Goal: Task Accomplishment & Management: Manage account settings

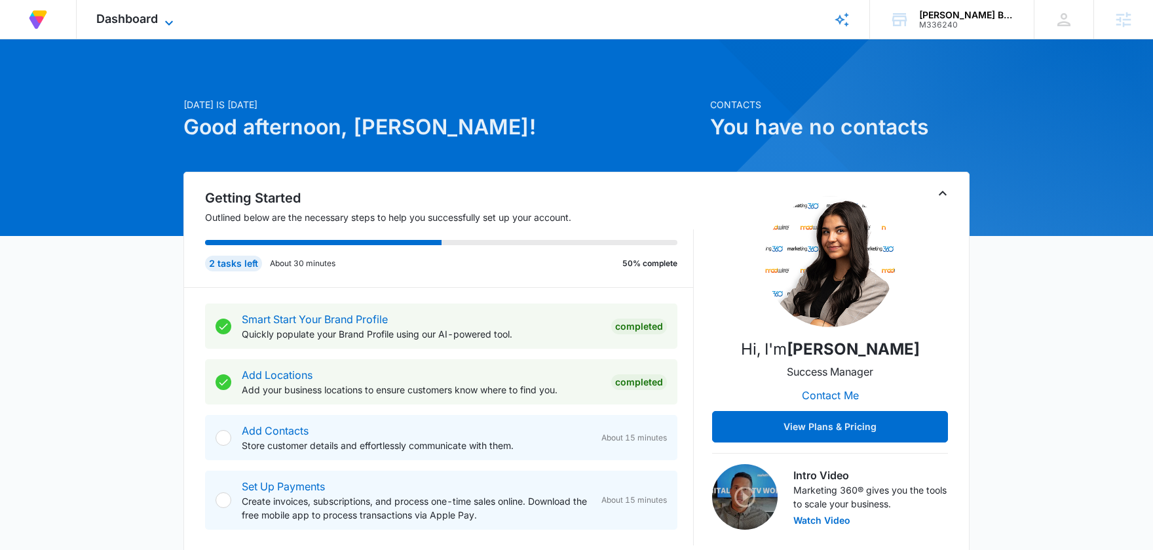
click at [164, 20] on icon at bounding box center [169, 23] width 16 height 16
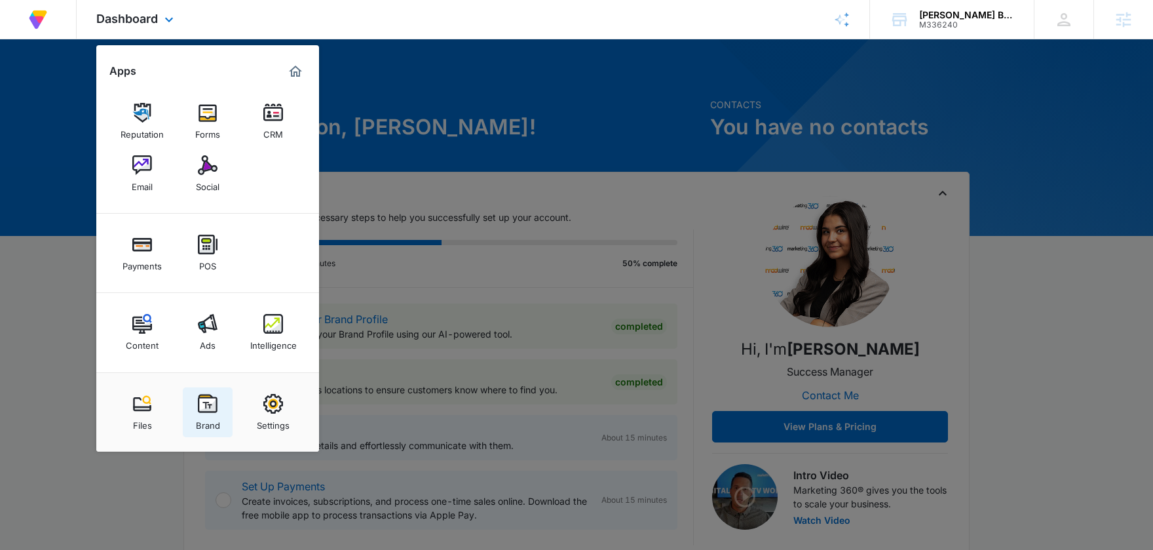
click at [204, 403] on img at bounding box center [208, 404] width 20 height 20
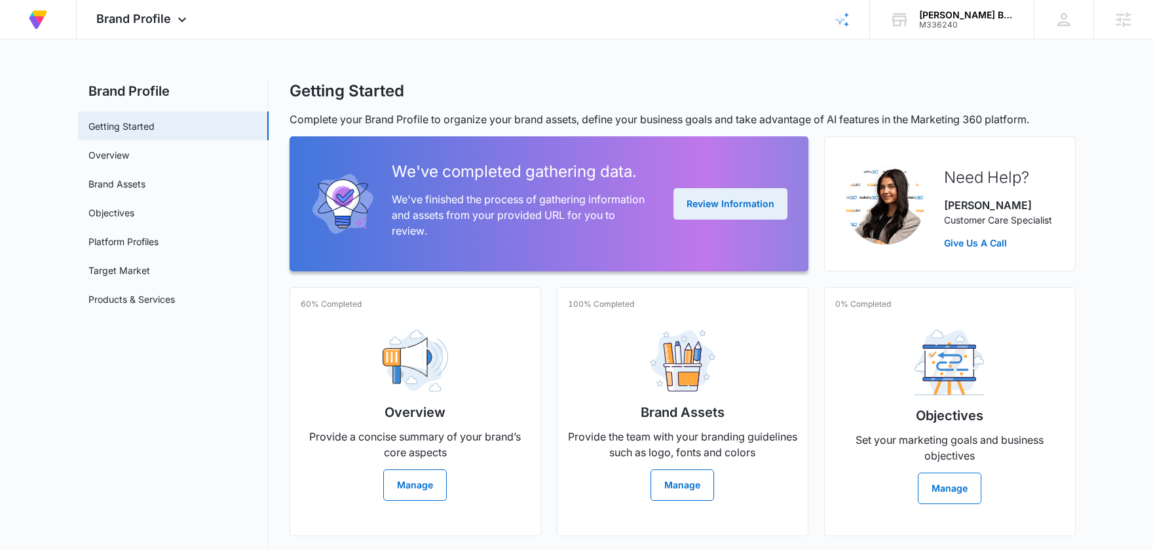
click at [709, 208] on button "Review Information" at bounding box center [731, 203] width 114 height 31
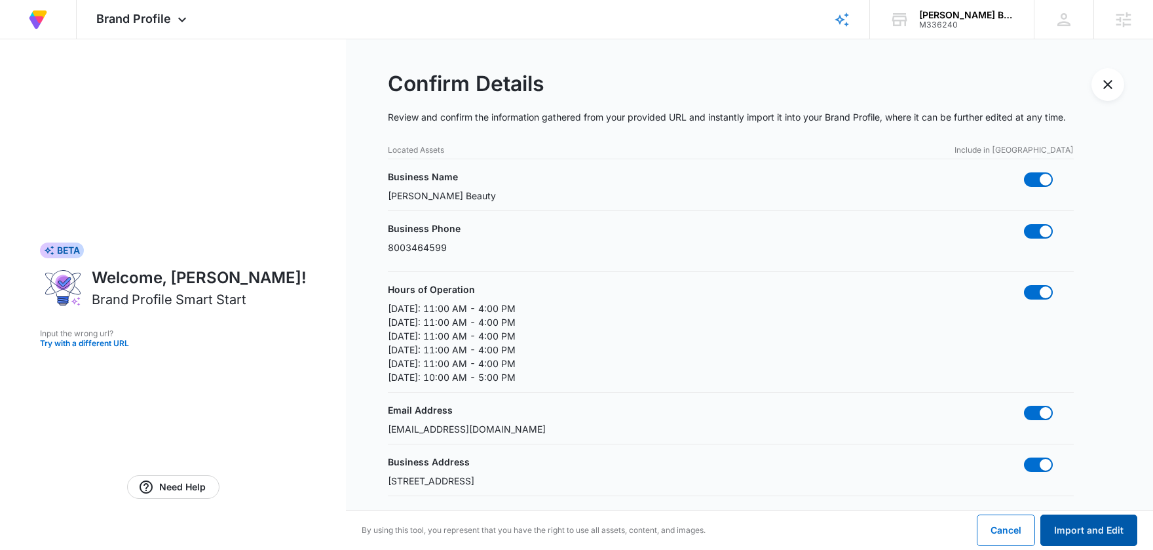
click at [1090, 520] on button "Import and Edit" at bounding box center [1089, 529] width 97 height 31
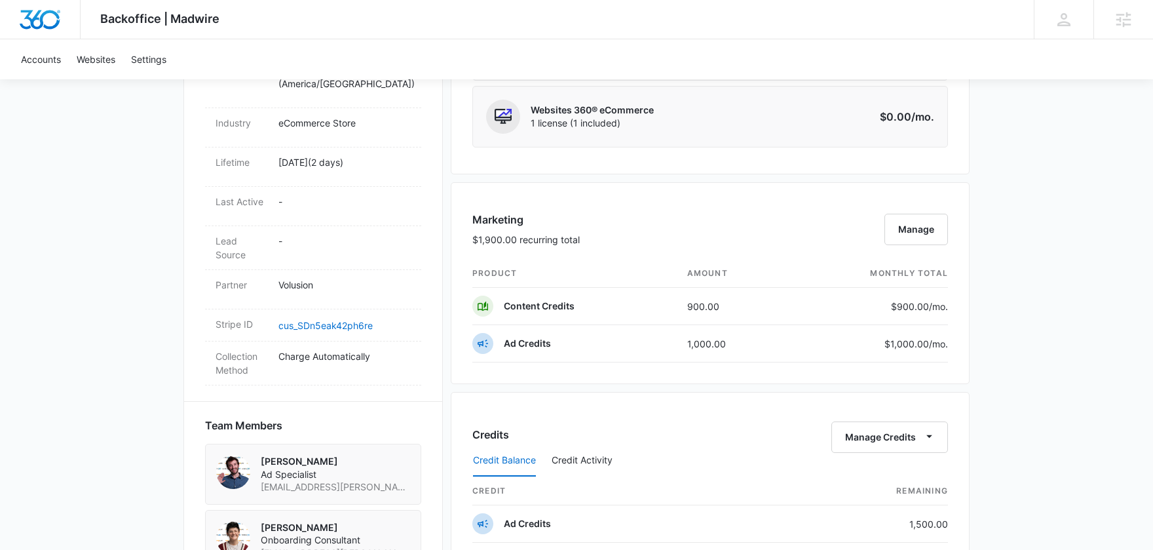
scroll to position [666, 0]
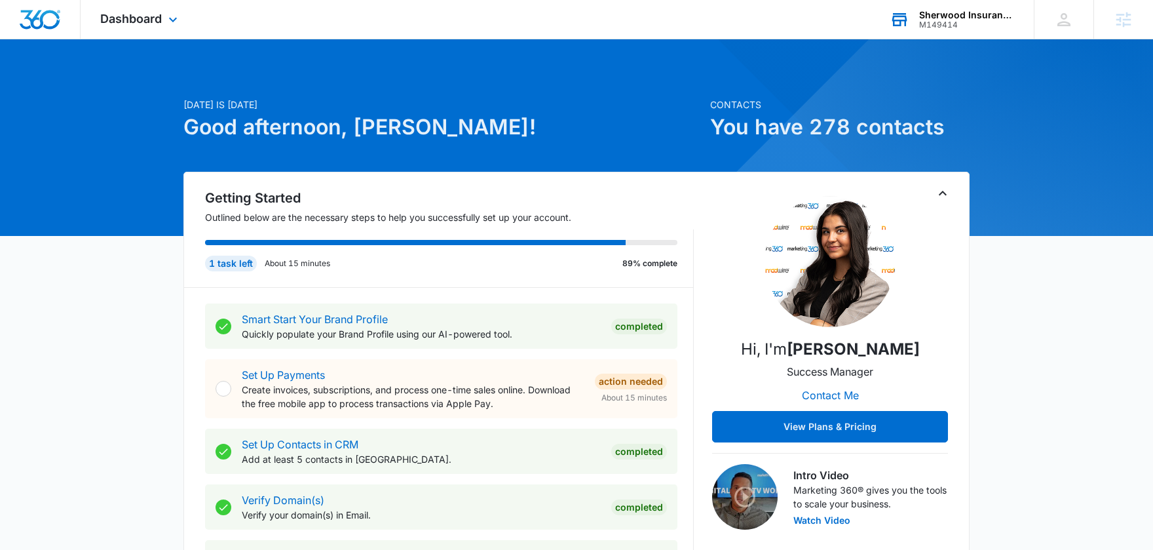
click at [917, 18] on div "Sherwood Insurance Solutions M149414 Your Accounts View All" at bounding box center [952, 19] width 164 height 39
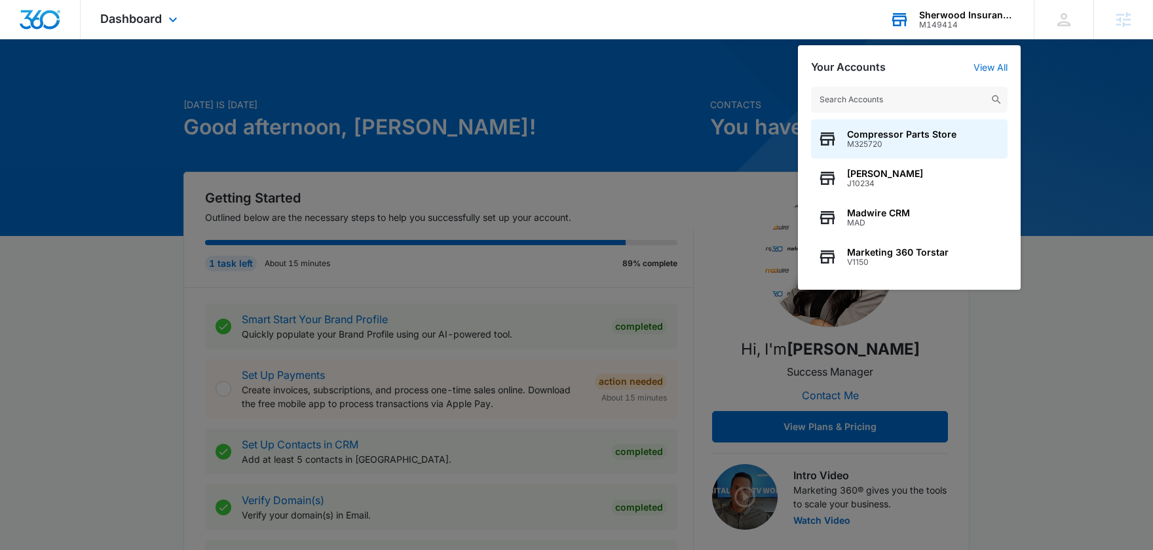
click at [851, 102] on input "text" at bounding box center [909, 99] width 197 height 26
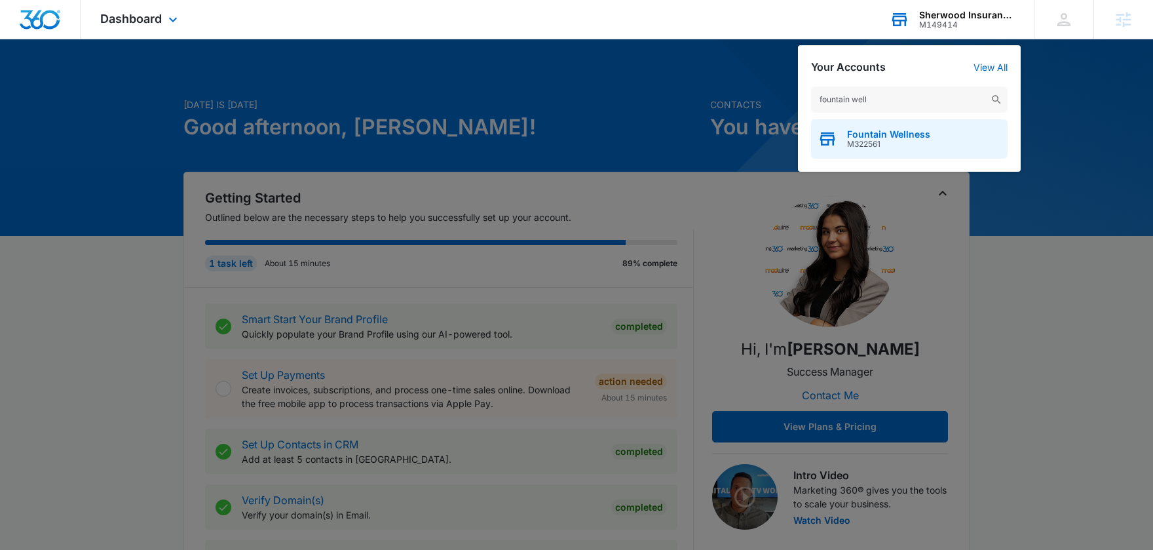
type input "fountain well"
click at [896, 134] on span "Fountain Wellness" at bounding box center [888, 134] width 83 height 10
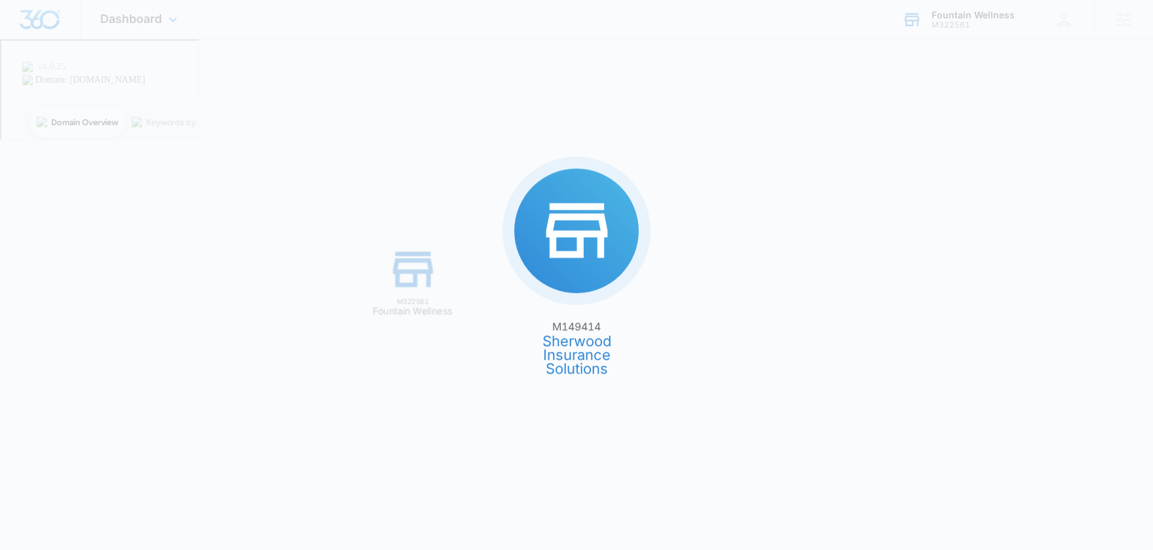
click at [896, 134] on div "M149414 Sherwood Insurance Solutions M322561 Fountain Wellness" at bounding box center [576, 275] width 1153 height 550
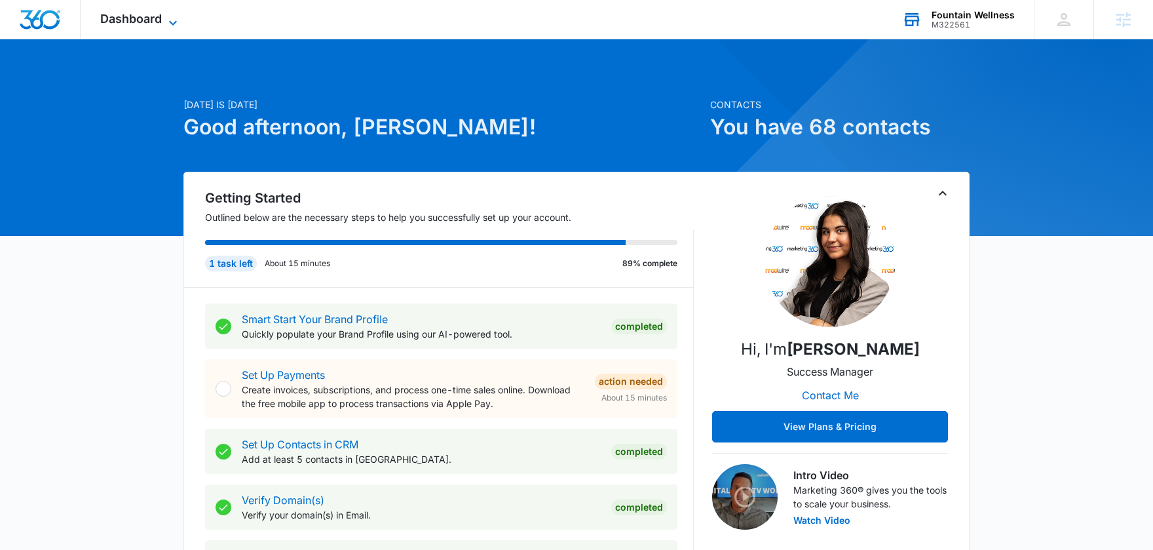
click at [153, 15] on span "Dashboard" at bounding box center [131, 19] width 62 height 14
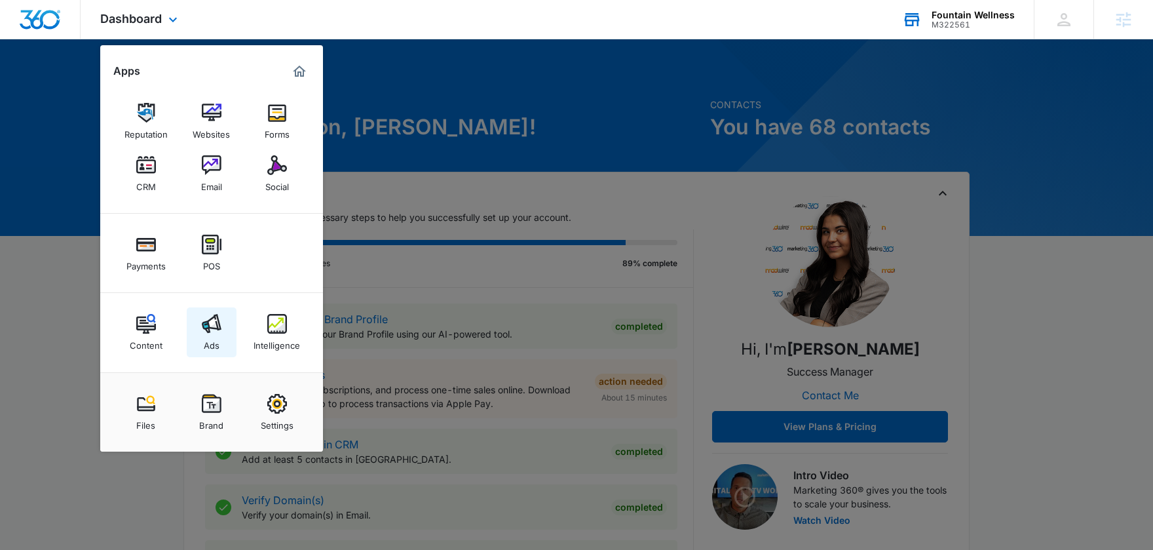
click at [210, 339] on div "Ads" at bounding box center [212, 342] width 16 height 17
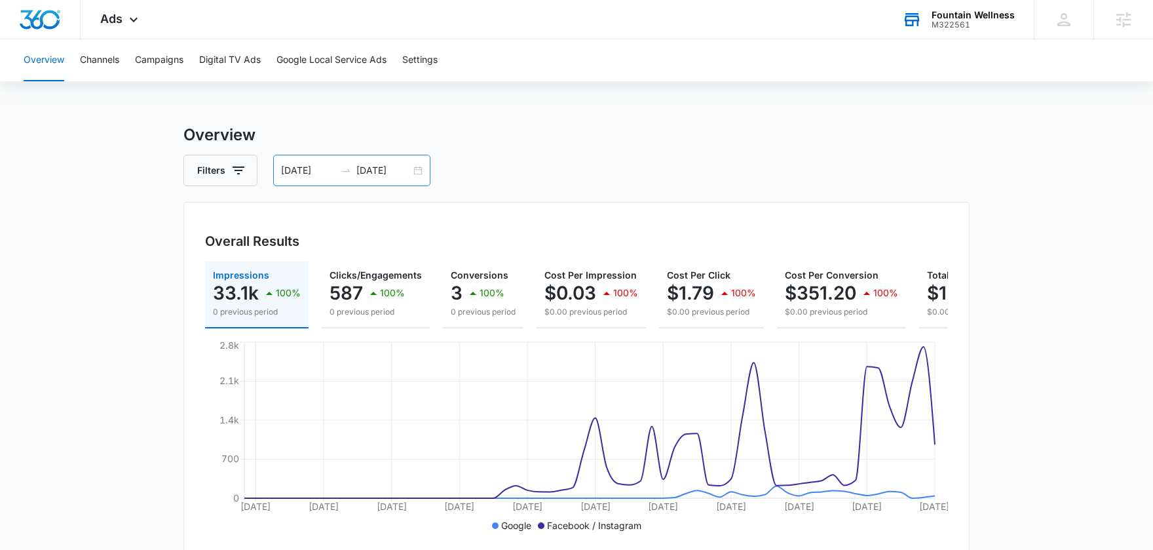
click at [416, 170] on div "05/10/2025 07/10/2025" at bounding box center [351, 170] width 157 height 31
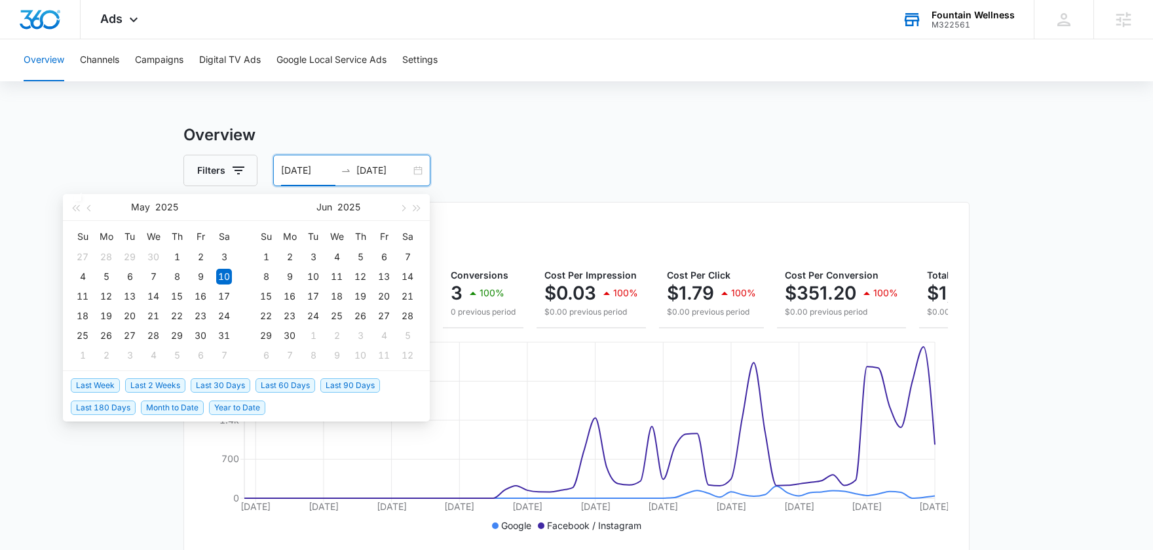
click at [219, 384] on span "Last 30 Days" at bounding box center [221, 385] width 60 height 14
type input "07/14/2025"
type input "08/13/2025"
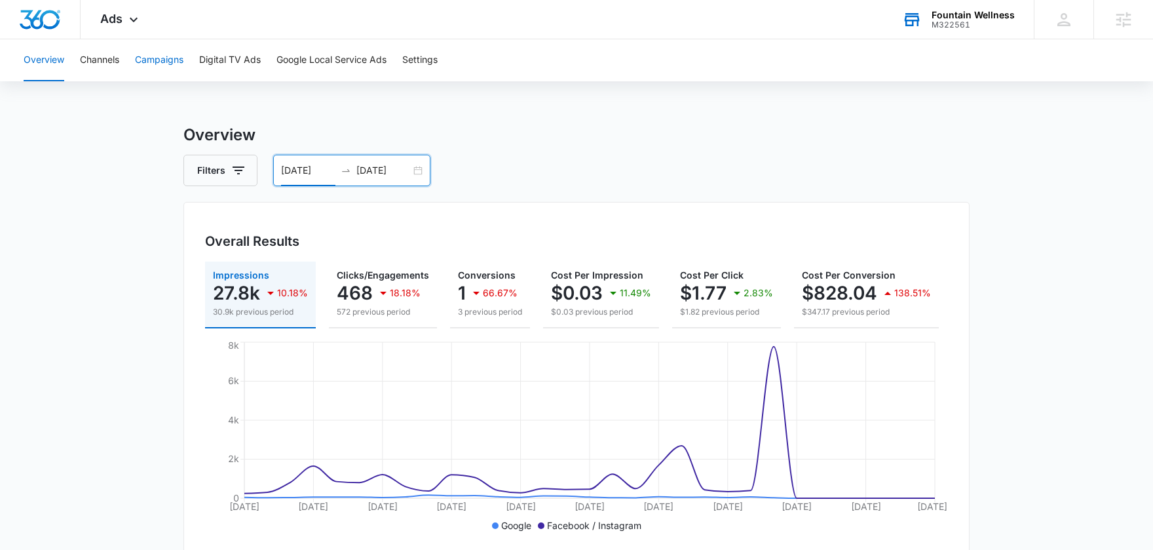
click at [151, 64] on button "Campaigns" at bounding box center [159, 60] width 48 height 42
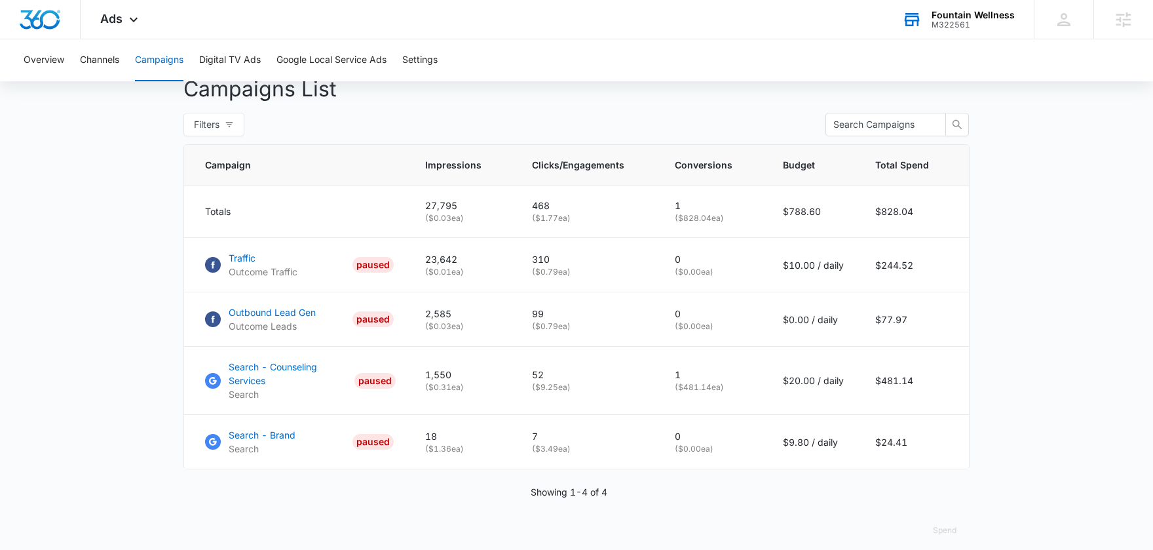
scroll to position [507, 0]
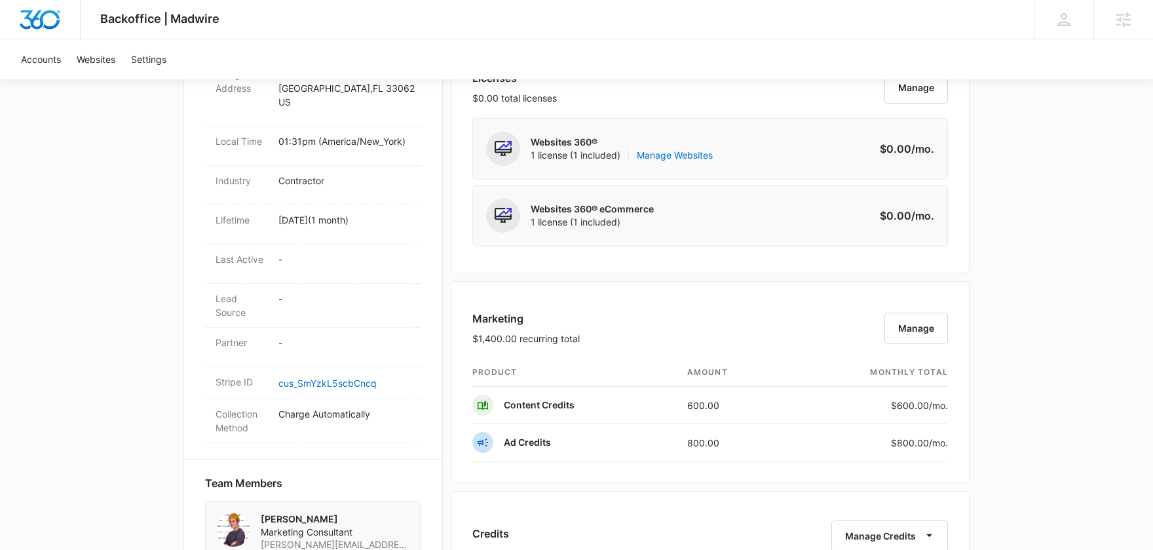
scroll to position [584, 0]
